Goal: Transaction & Acquisition: Purchase product/service

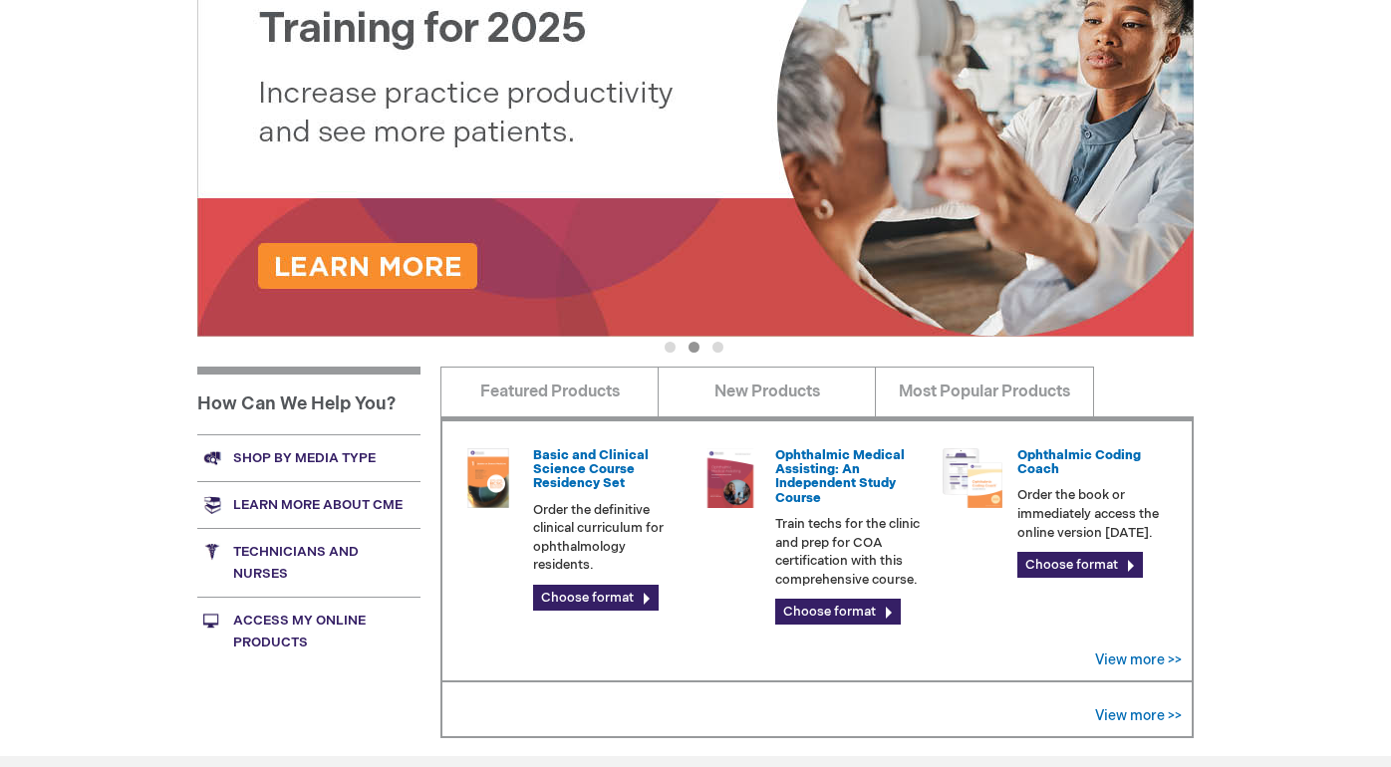
scroll to position [350, 0]
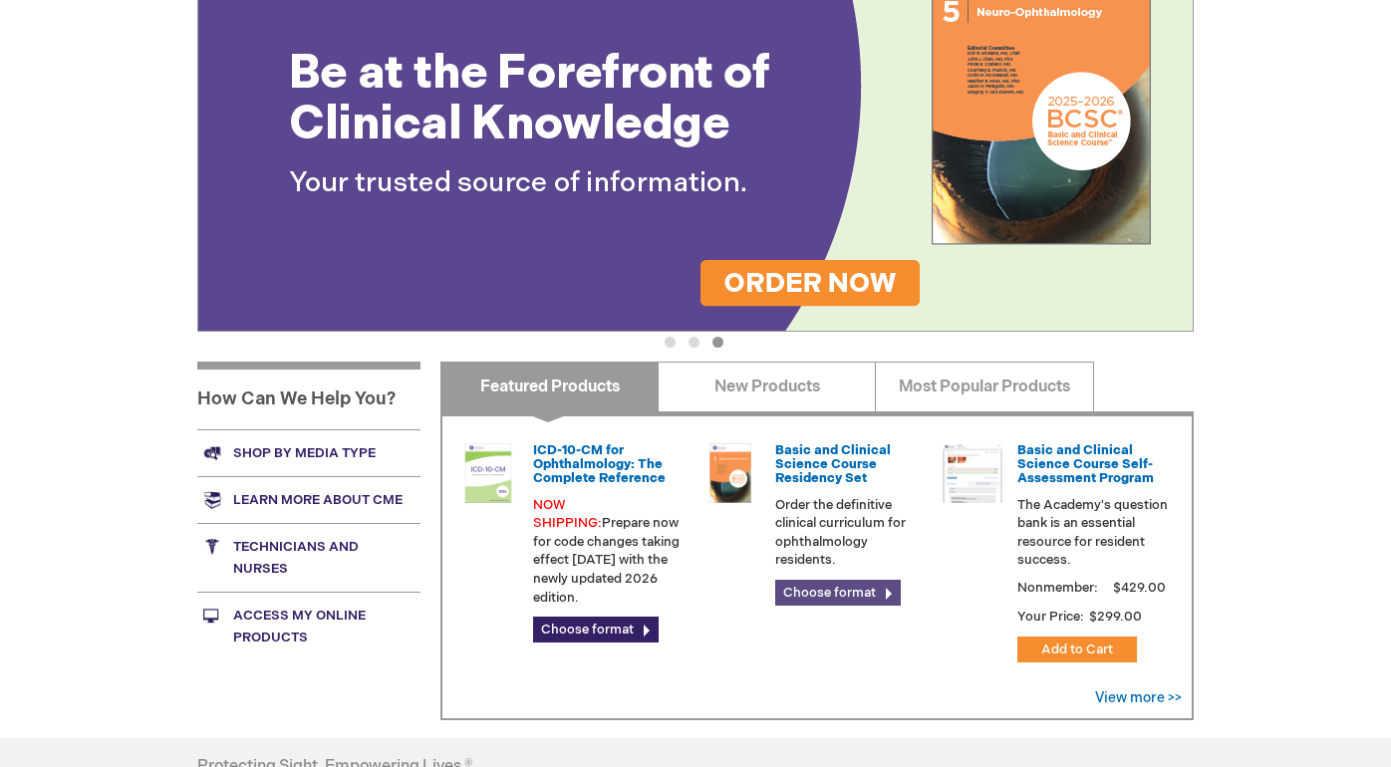
click at [820, 593] on link "Choose format" at bounding box center [838, 593] width 126 height 26
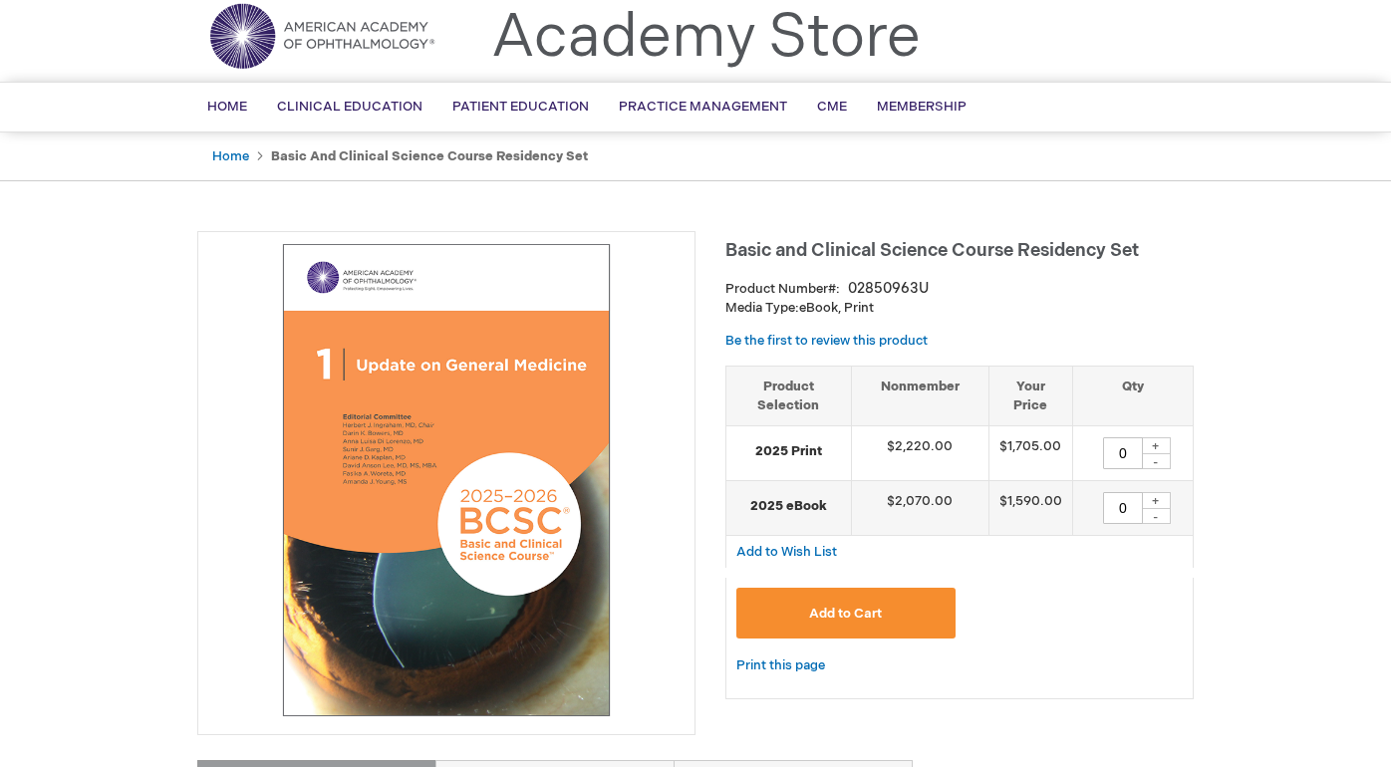
scroll to position [71, 0]
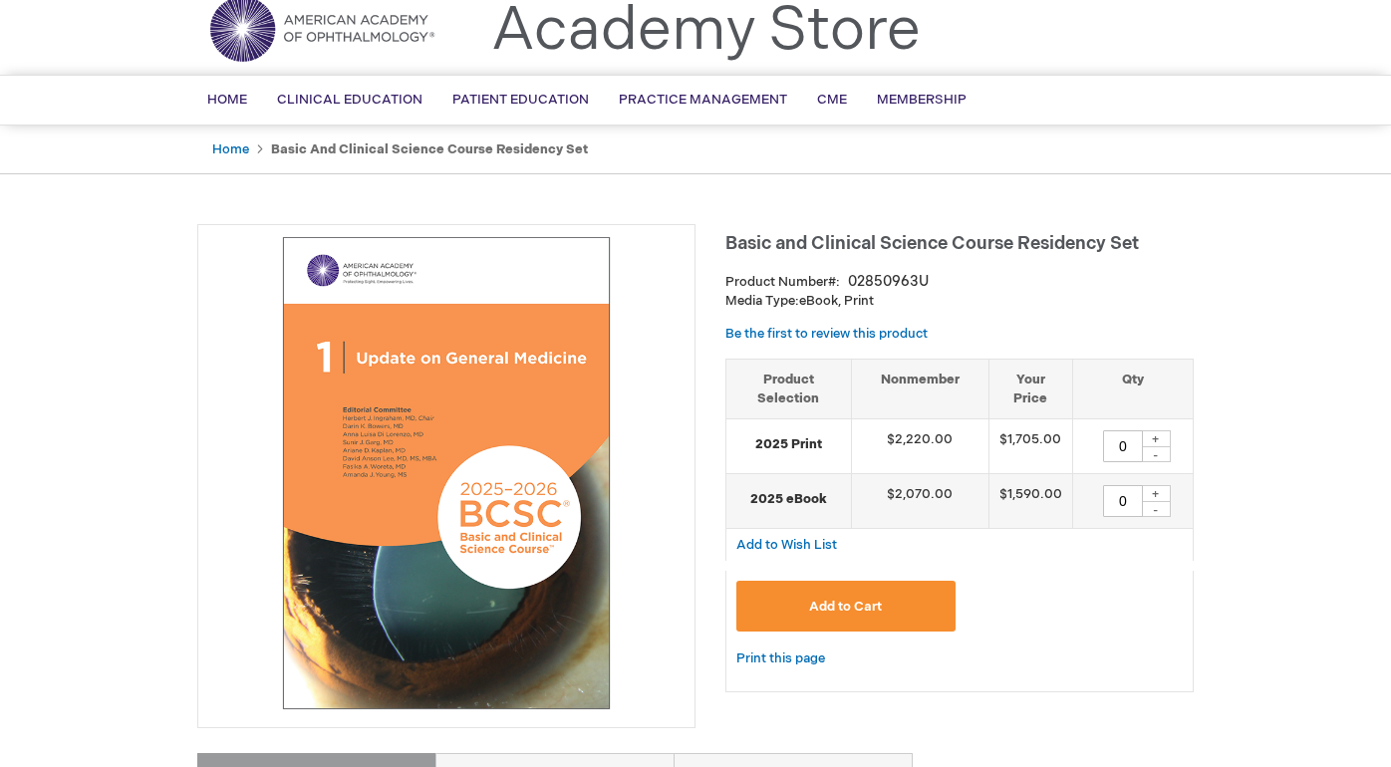
click at [1157, 432] on div "+" at bounding box center [1156, 438] width 30 height 17
type input "1"
click at [1158, 485] on div "+" at bounding box center [1156, 493] width 30 height 17
type input "1"
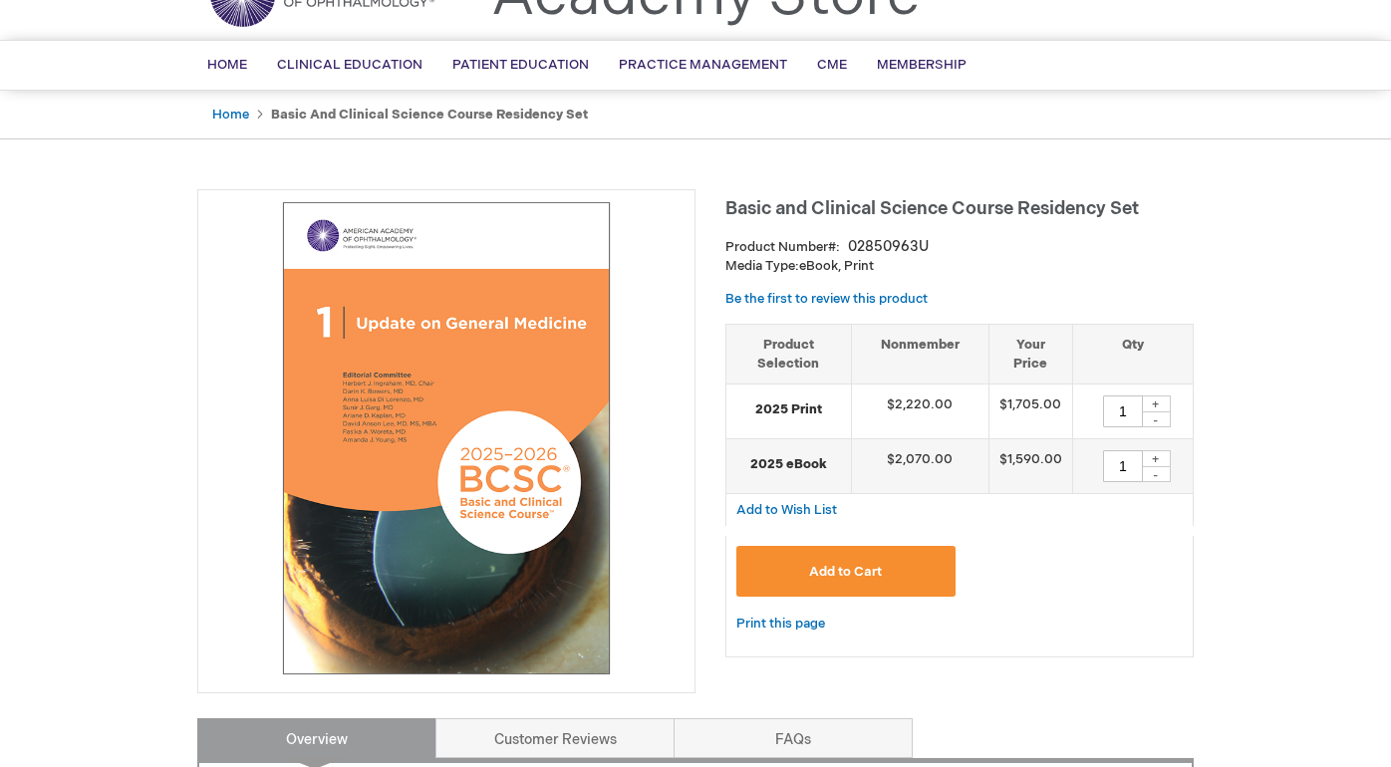
scroll to position [47, 0]
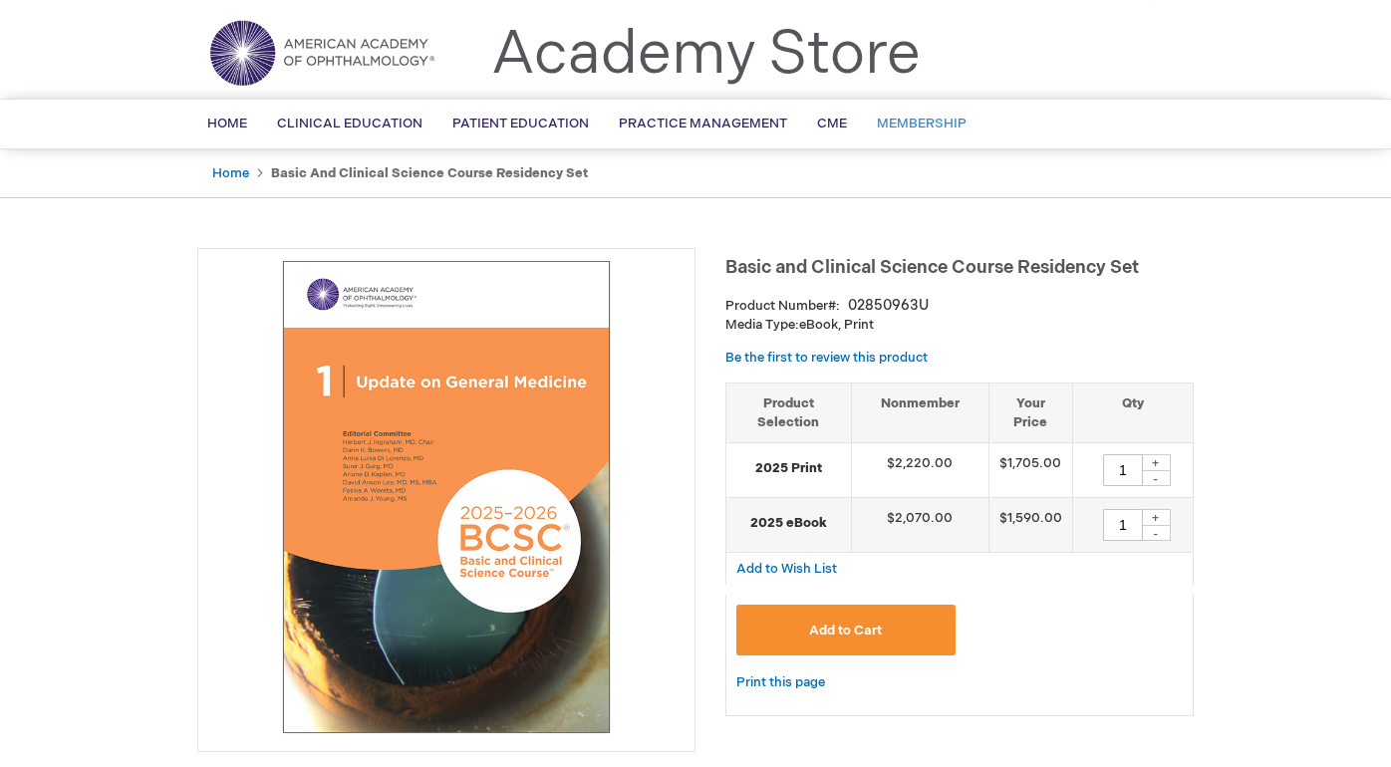
click at [938, 118] on span "Membership" at bounding box center [922, 124] width 90 height 16
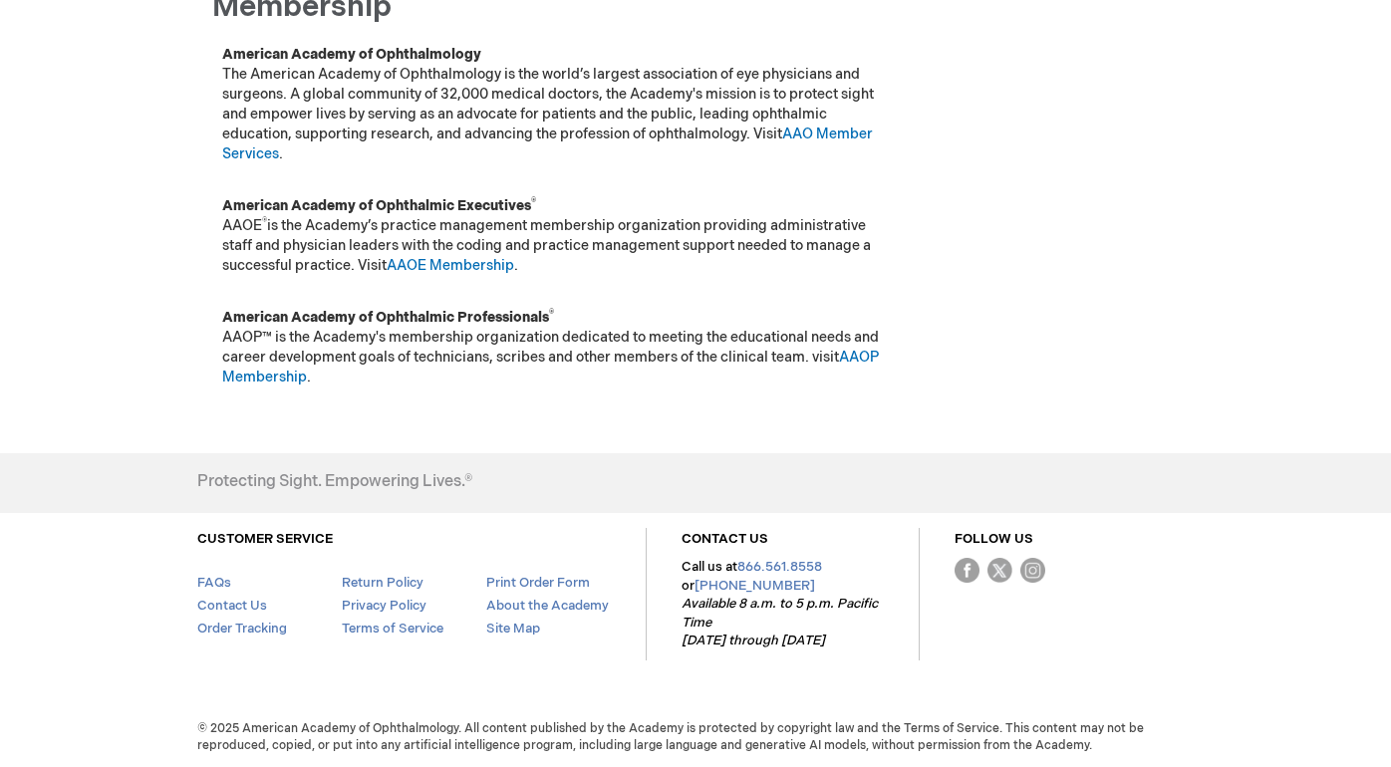
scroll to position [304, 0]
